Goal: Check status: Check status

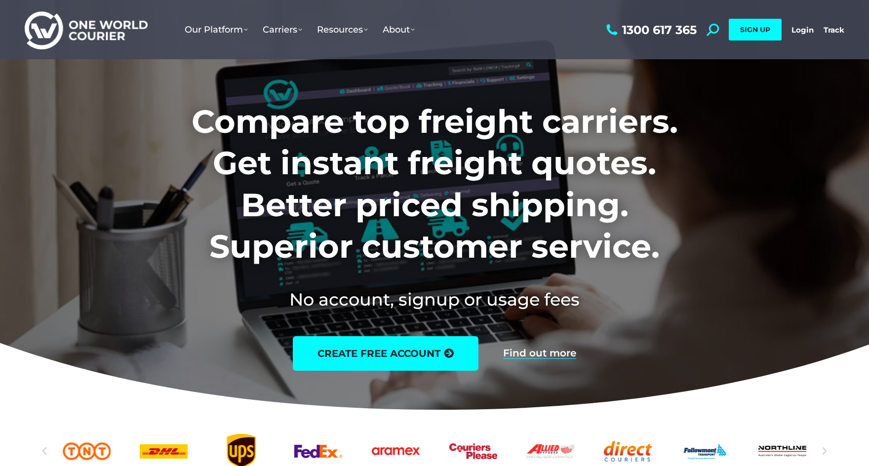
click at [798, 30] on link "Login" at bounding box center [803, 29] width 22 height 9
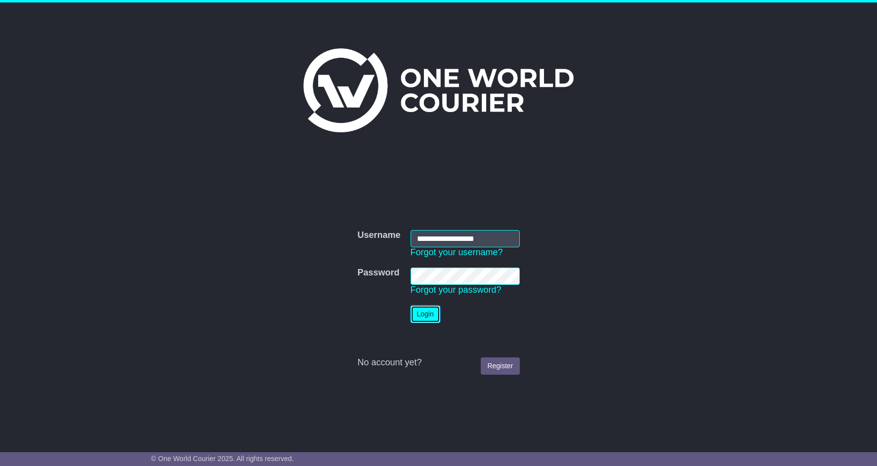
click at [423, 320] on button "Login" at bounding box center [425, 314] width 30 height 17
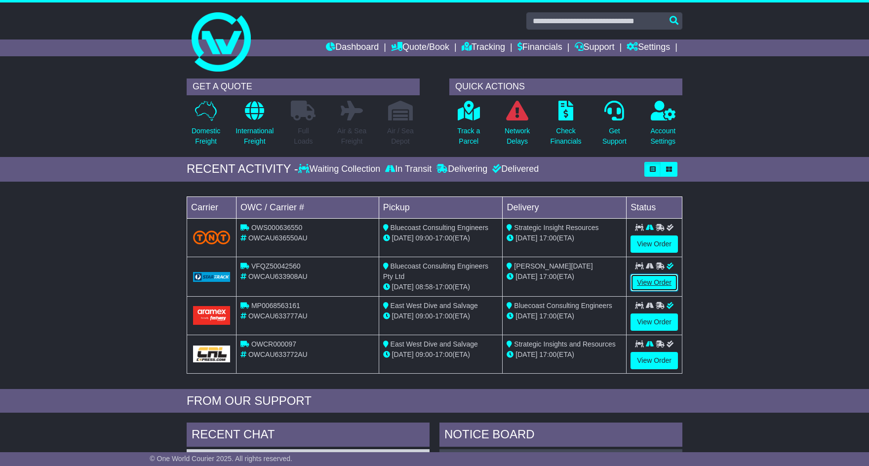
click at [641, 283] on link "View Order" at bounding box center [654, 282] width 47 height 17
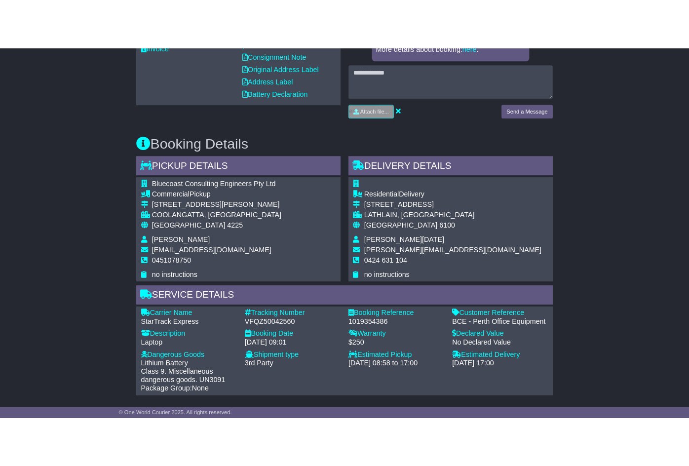
scroll to position [444, 0]
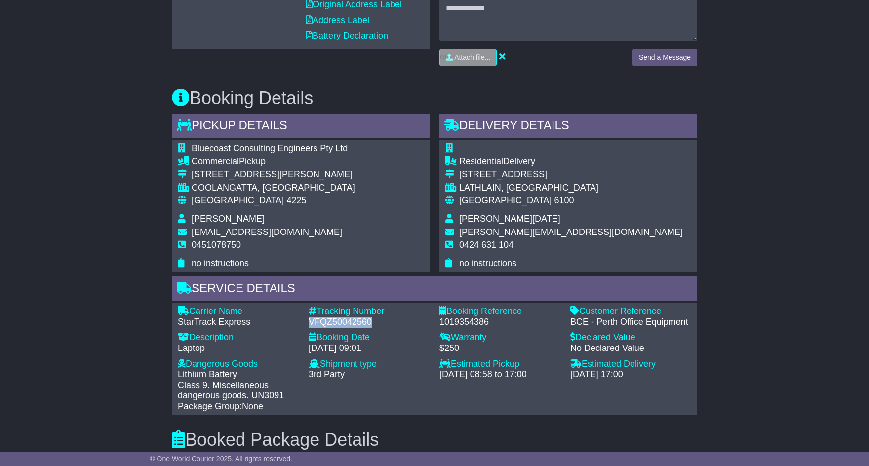
drag, startPoint x: 372, startPoint y: 313, endPoint x: 309, endPoint y: 308, distance: 63.0
click at [309, 317] on div "VFQZ50042560" at bounding box center [369, 322] width 121 height 11
copy div "VFQZ50042560"
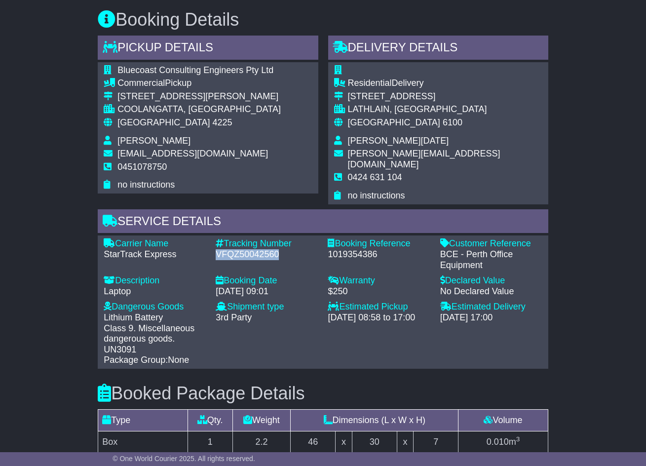
scroll to position [560, 0]
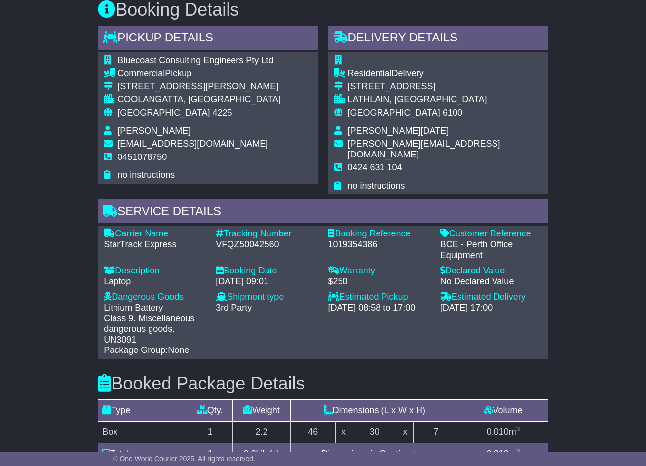
click at [373, 304] on div "Estimated Pickup - 14 Aug 2025 - 08:58 to 17:00" at bounding box center [379, 321] width 112 height 59
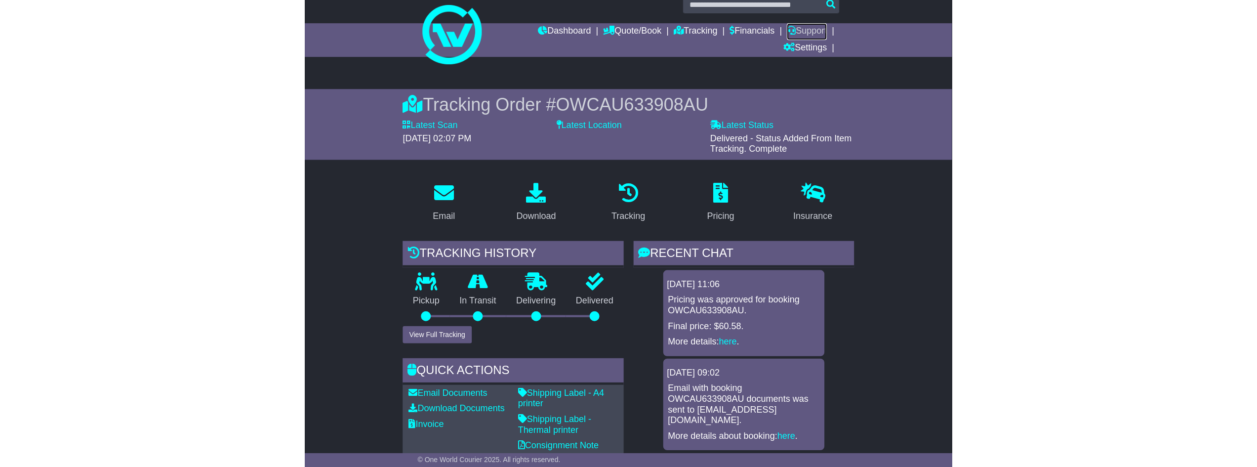
scroll to position [0, 0]
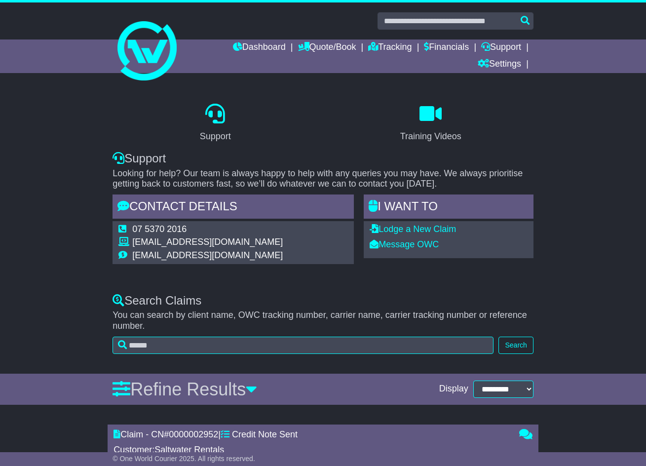
click at [100, 172] on div "Support Training Videos Support Looking for help? Our team is always happy to h…" at bounding box center [323, 187] width 646 height 194
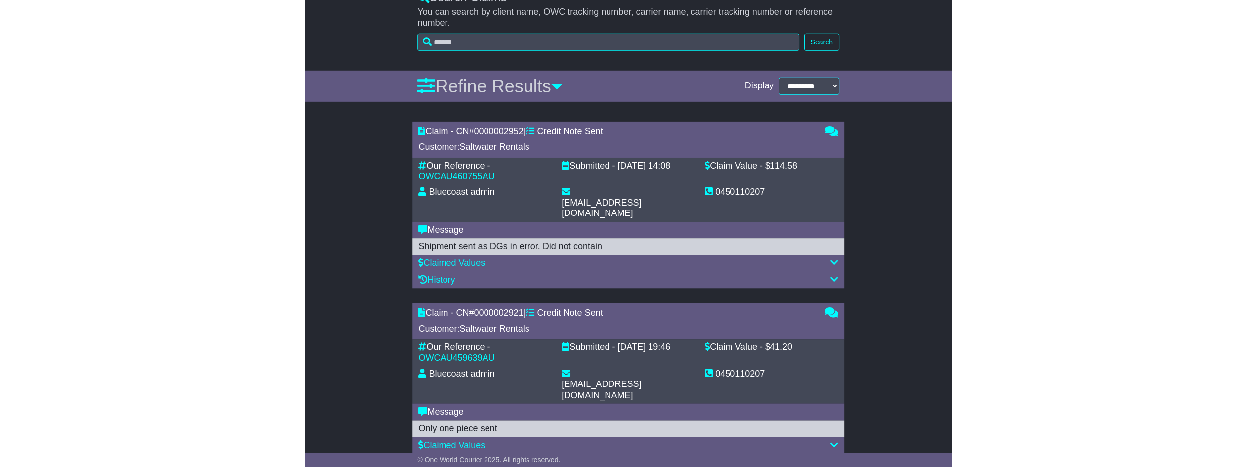
scroll to position [254, 0]
